Goal: Transaction & Acquisition: Purchase product/service

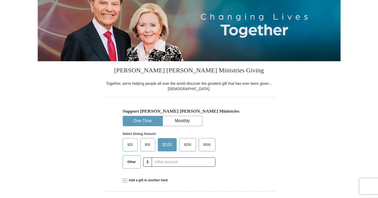
scroll to position [87, 0]
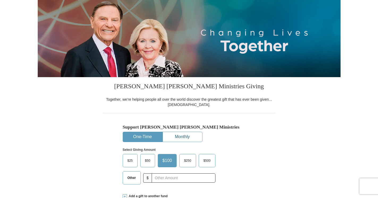
click at [193, 138] on button "Monthly" at bounding box center [182, 137] width 39 height 10
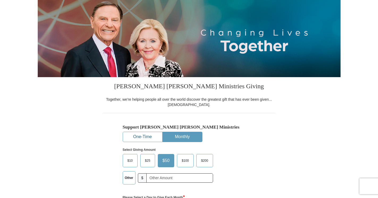
click at [144, 136] on button "One-Time" at bounding box center [142, 137] width 39 height 10
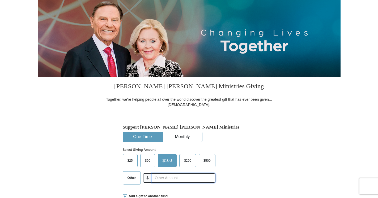
click at [169, 177] on input "text" at bounding box center [184, 178] width 64 height 9
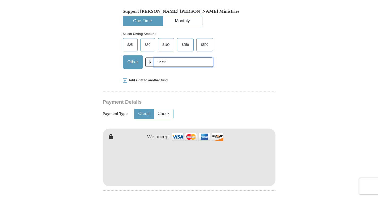
scroll to position [204, 0]
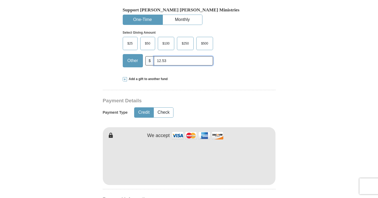
click at [173, 60] on input "12.53" at bounding box center [183, 60] width 59 height 9
type input "12.50"
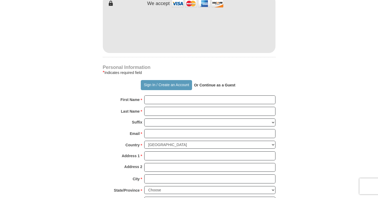
scroll to position [349, 0]
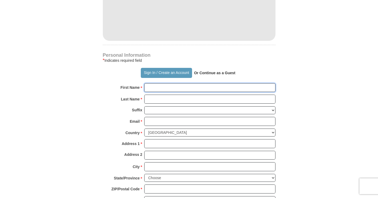
click at [153, 91] on input "First Name *" at bounding box center [209, 87] width 131 height 9
type input "[PERSON_NAME]"
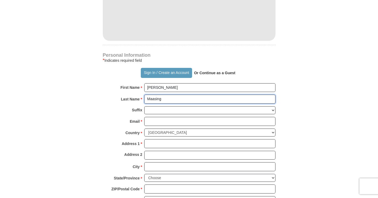
type input "Maasing"
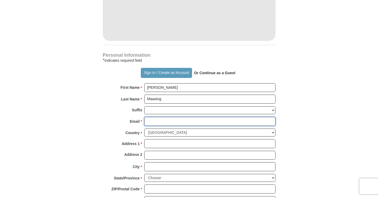
click at [165, 121] on input "Email *" at bounding box center [209, 121] width 131 height 9
type input "h"
type input "[PERSON_NAME][EMAIL_ADDRESS][DOMAIN_NAME]"
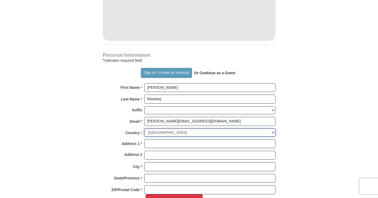
select select "EE"
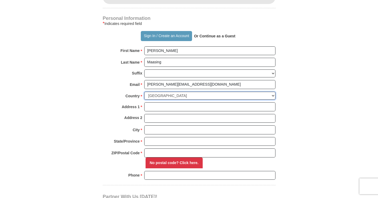
scroll to position [399, 0]
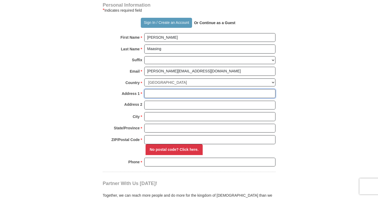
click at [162, 95] on input "Address 1 *" at bounding box center [209, 93] width 131 height 9
type input "[STREET_ADDRESS]"
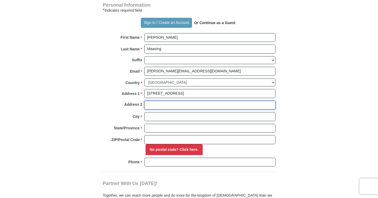
click at [159, 107] on input "Address 2" at bounding box center [209, 105] width 131 height 9
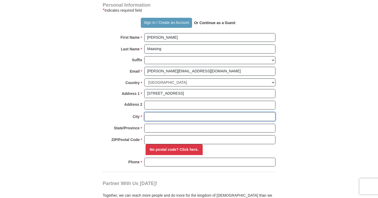
click at [158, 115] on input "City *" at bounding box center [209, 116] width 131 height 9
type input "[GEOGRAPHIC_DATA]"
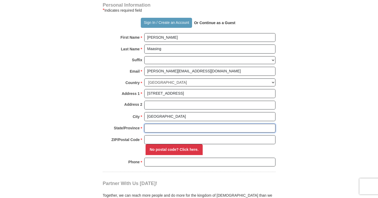
click at [162, 129] on input "State/Province *" at bounding box center [209, 128] width 131 height 9
type input "[GEOGRAPHIC_DATA]"
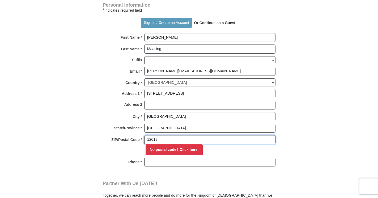
type input "12013"
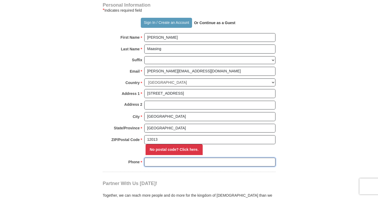
click at [171, 163] on input "Phone * *" at bounding box center [209, 162] width 131 height 9
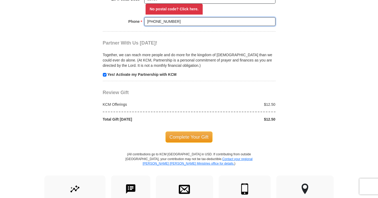
scroll to position [541, 0]
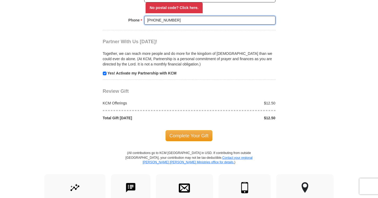
type input "[PHONE_NUMBER]"
click at [183, 142] on div "Complete Your Gift" at bounding box center [189, 136] width 173 height 30
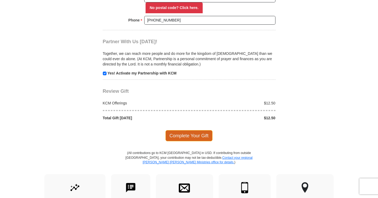
click at [183, 138] on span "Complete Your Gift" at bounding box center [189, 135] width 47 height 11
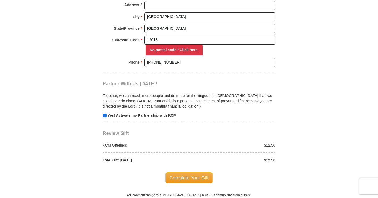
scroll to position [541, 0]
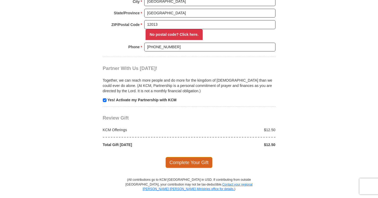
click at [191, 163] on span "Complete Your Gift" at bounding box center [189, 162] width 47 height 11
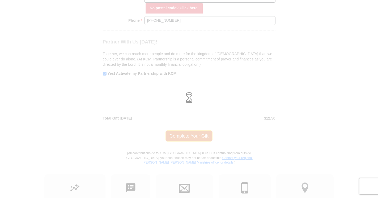
scroll to position [514, 0]
